Goal: Obtain resource: Download file/media

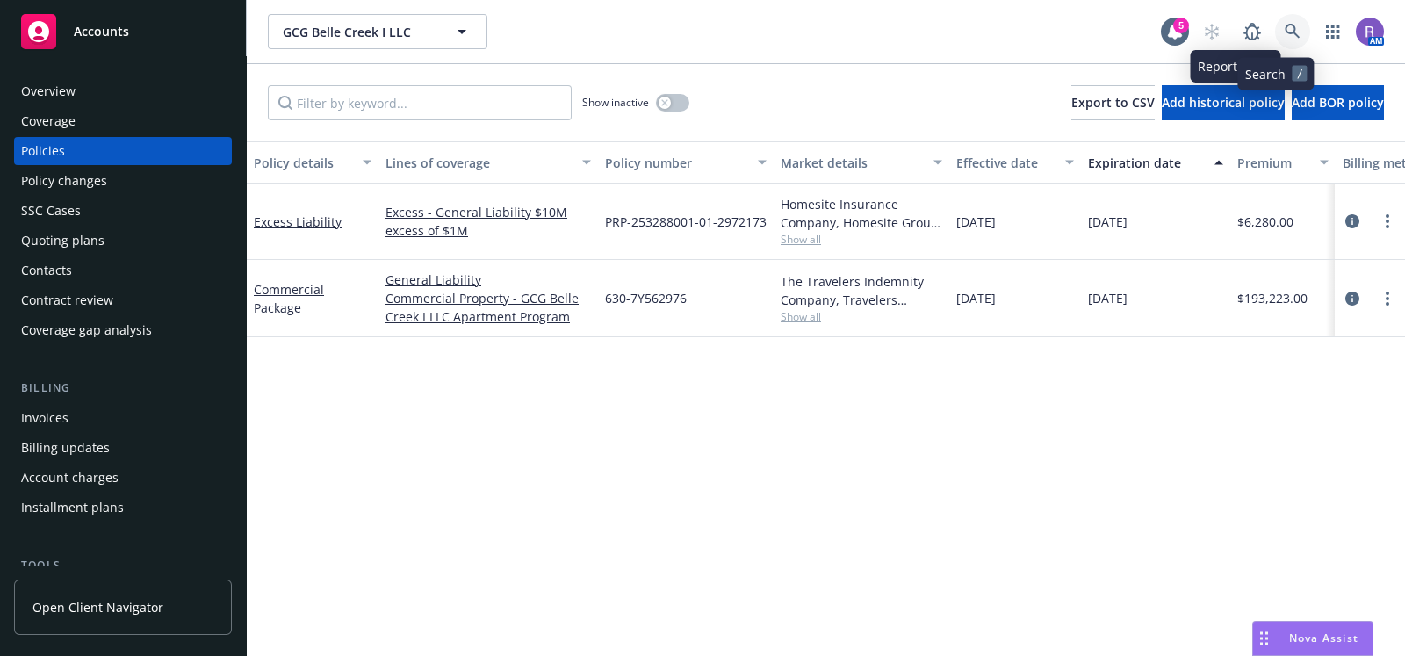
click at [1275, 15] on link at bounding box center [1292, 31] width 35 height 35
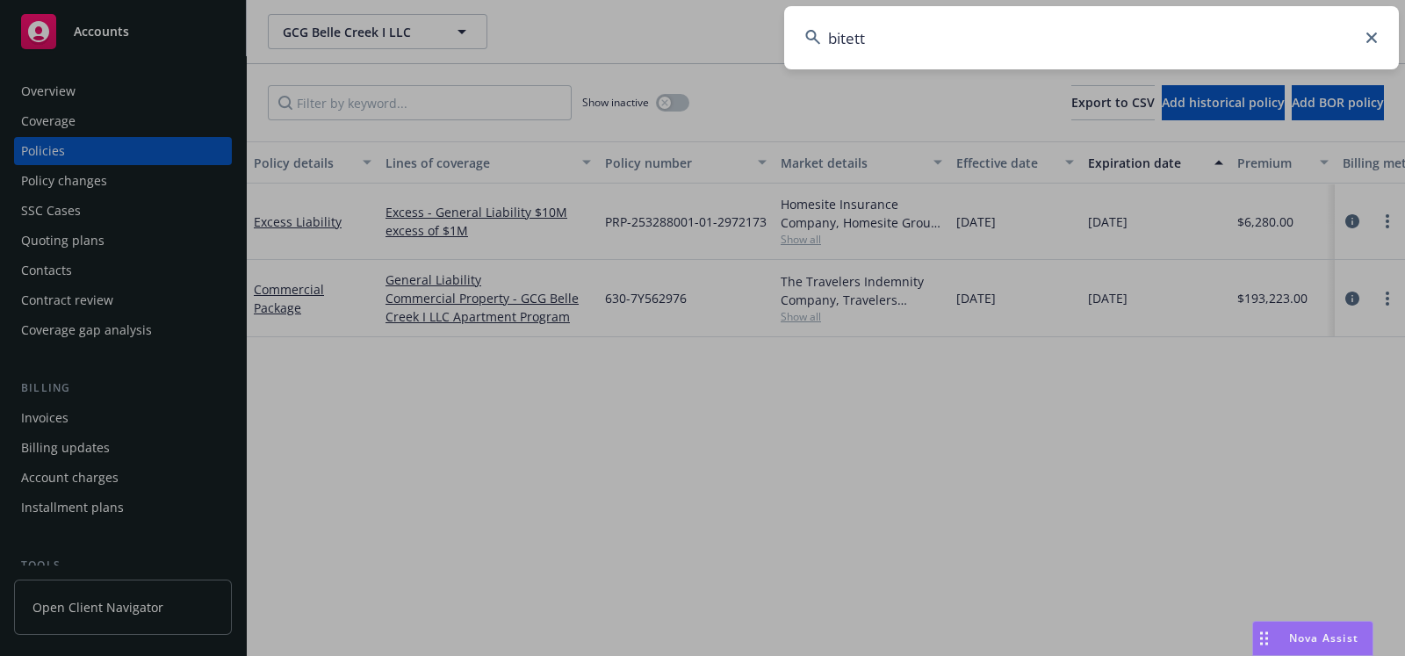
type input "bitetto"
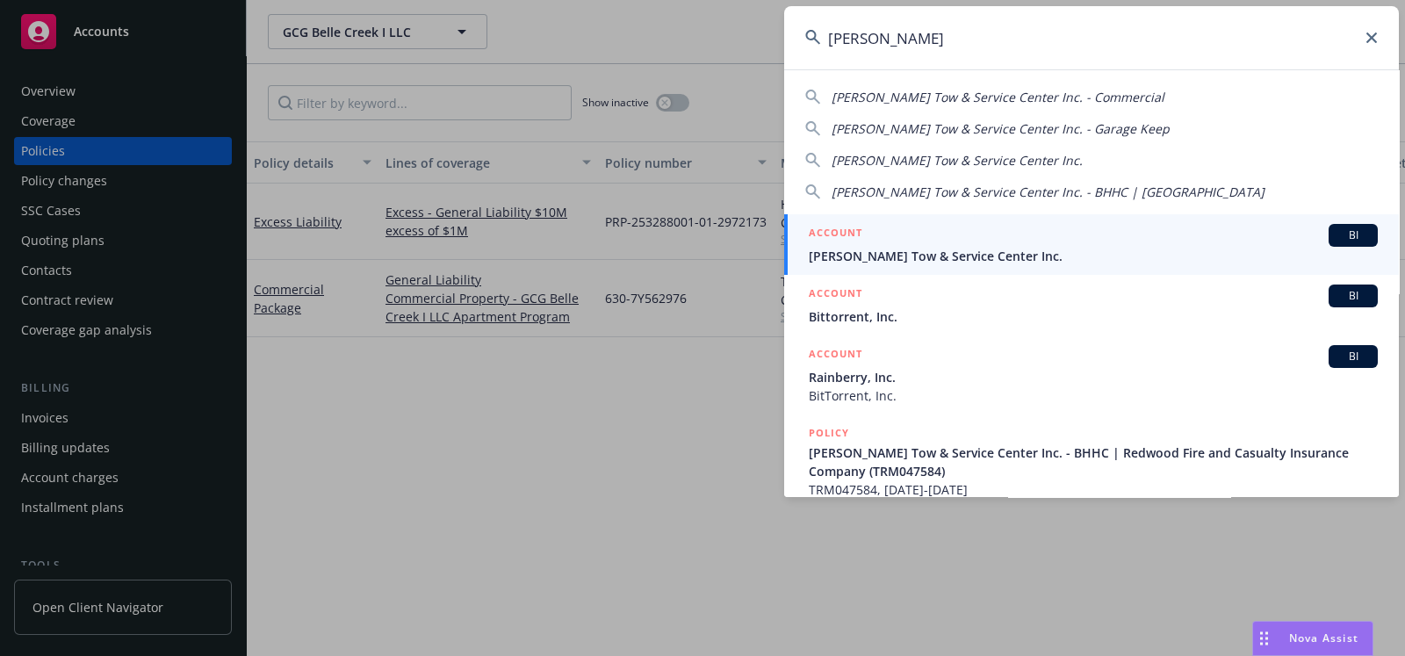
click at [938, 247] on span "Bitetto's Tow & Service Center Inc." at bounding box center [1093, 256] width 569 height 18
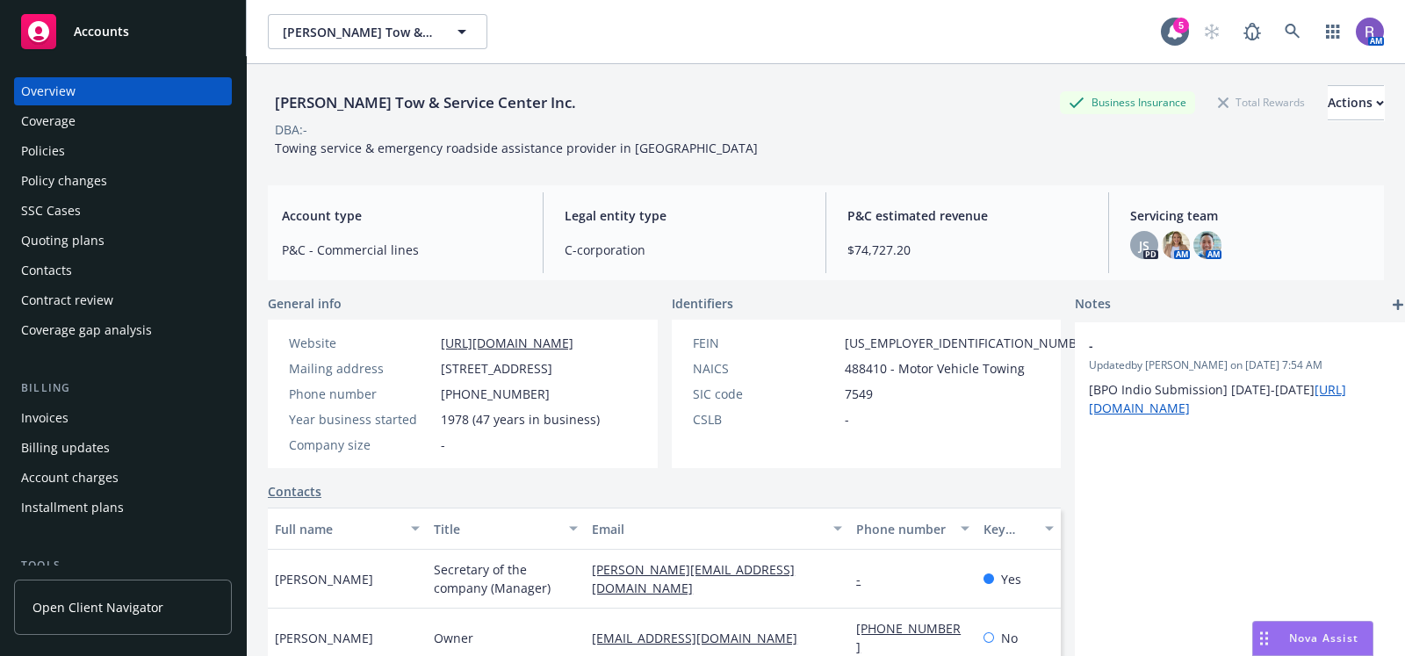
click at [1310, 635] on span "Nova Assist" at bounding box center [1323, 638] width 69 height 15
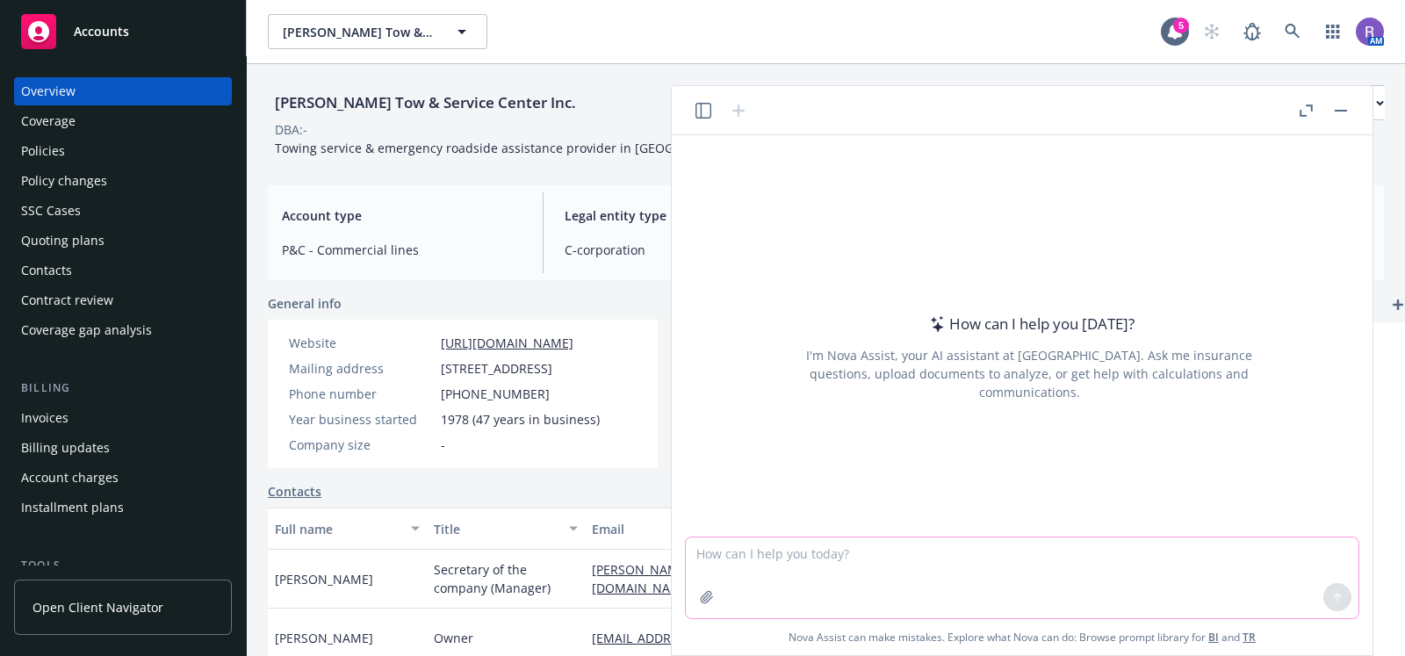
click at [711, 604] on icon "button" at bounding box center [707, 597] width 14 height 14
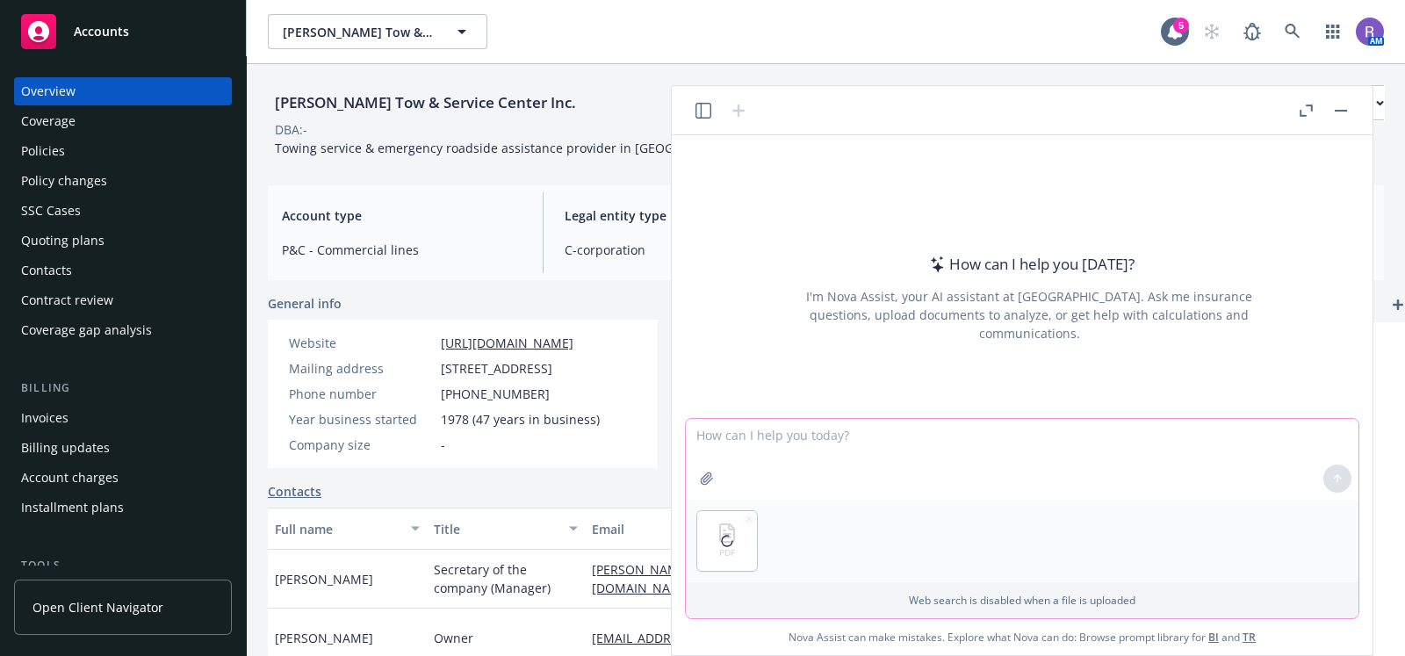
click at [830, 451] on textarea at bounding box center [1022, 459] width 673 height 81
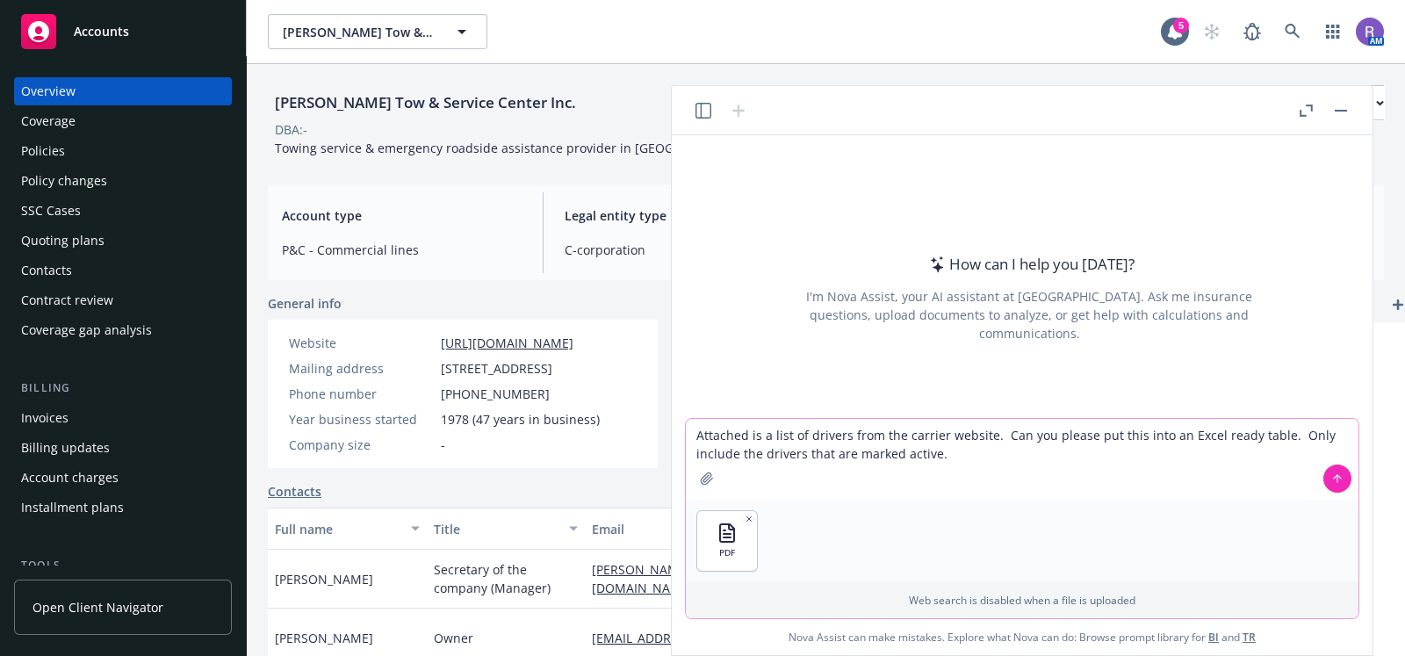
type textarea "Attached is a list of drivers from the carrier website. Can you please put this…"
click at [1338, 476] on icon at bounding box center [1338, 478] width 0 height 7
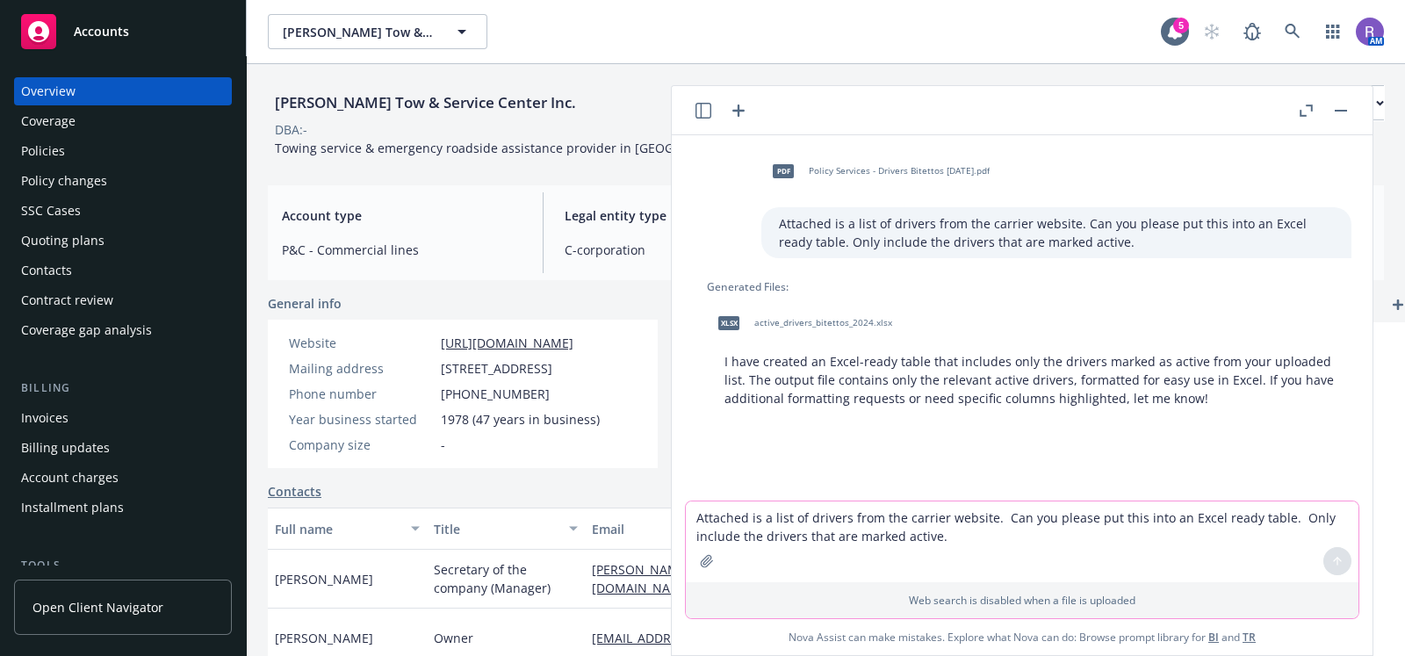
click at [820, 316] on div "xlsx active_drivers_bitettos_2024.xlsx" at bounding box center [801, 323] width 189 height 44
